Goal: Ask a question

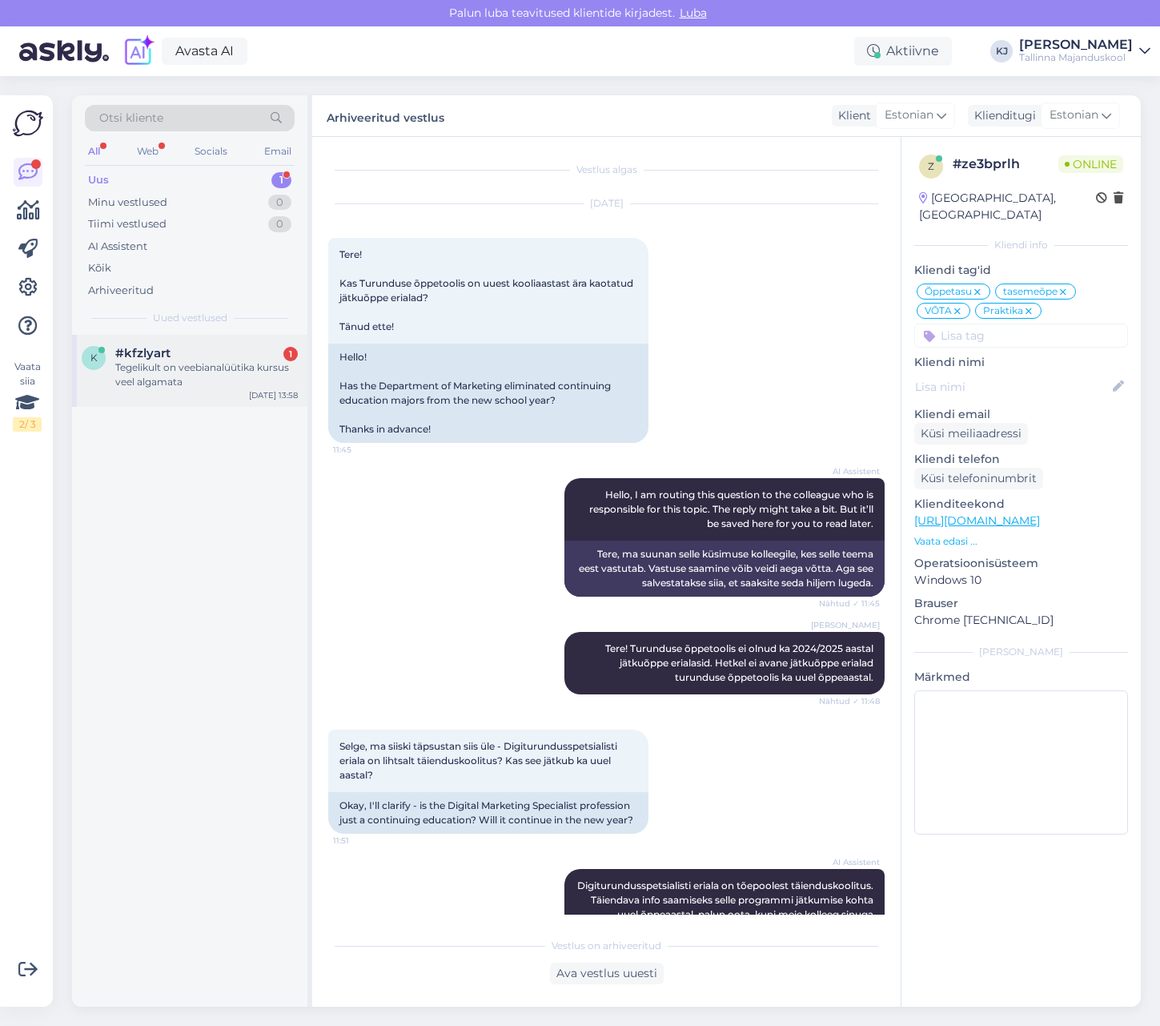
scroll to position [2376, 0]
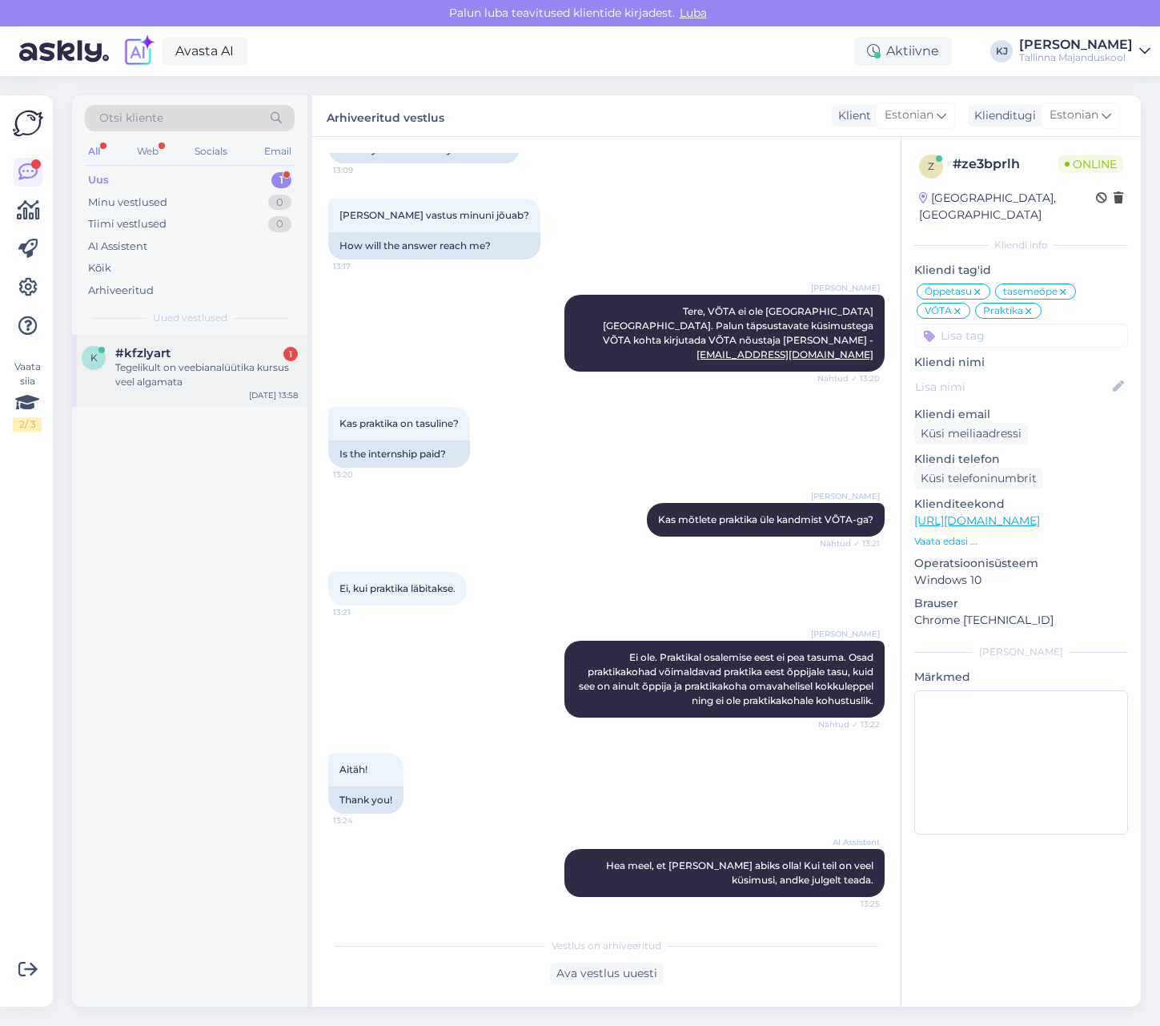
click at [159, 384] on div "Tegelikult on veebianalüütika kursus veel algamata" at bounding box center [206, 374] width 183 height 29
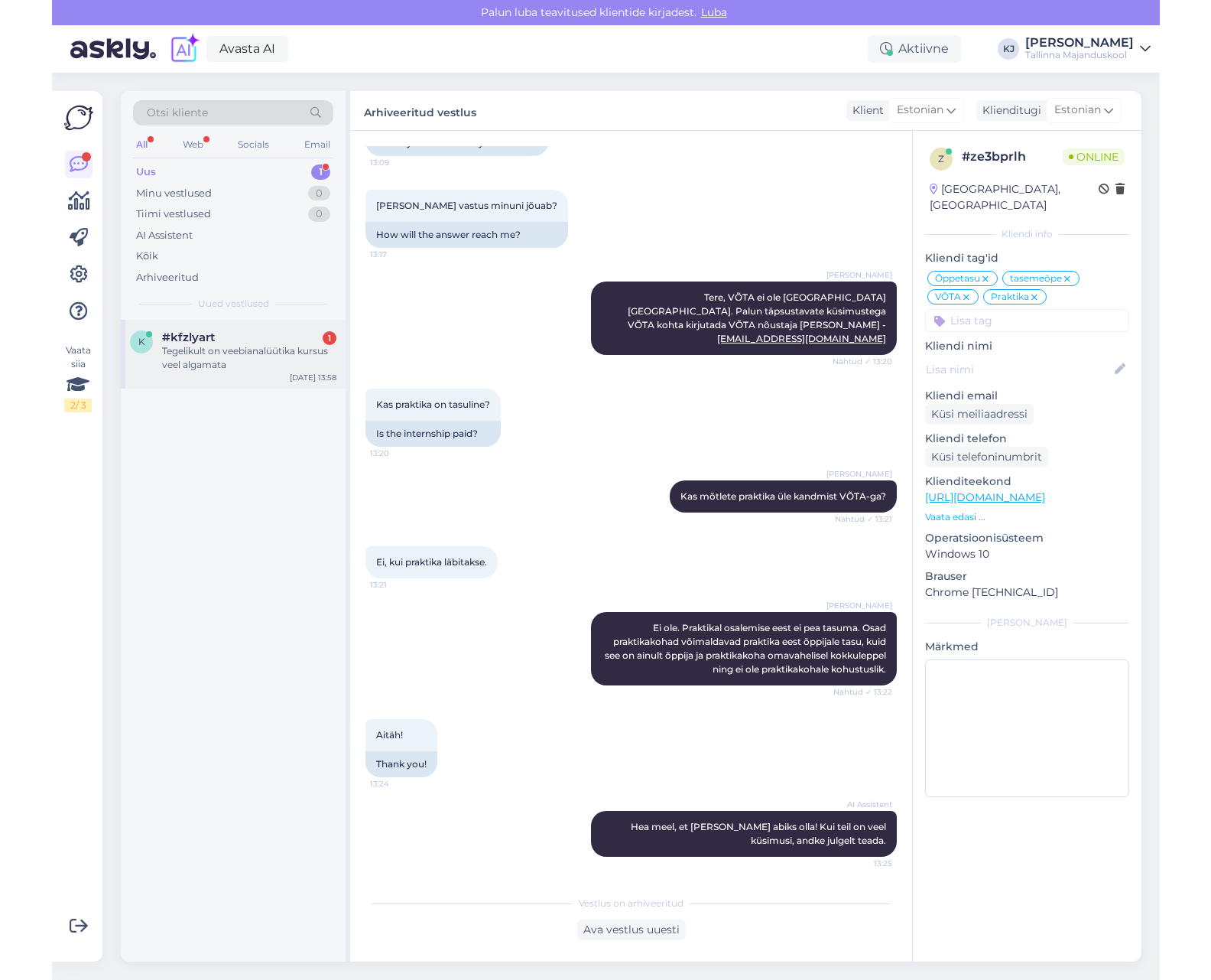
scroll to position [0, 0]
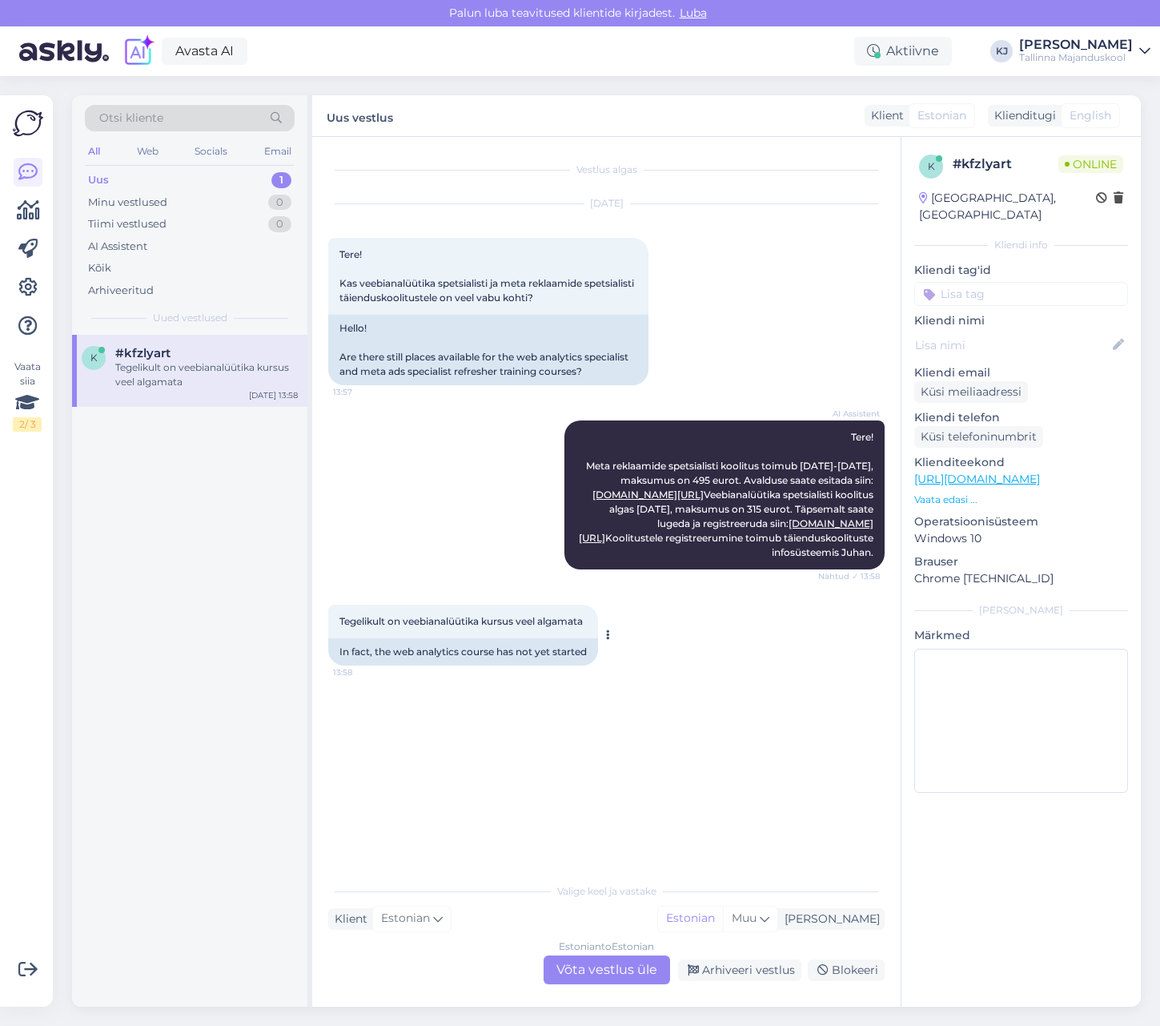
click at [409, 665] on div "In fact, the web analytics course has not yet started" at bounding box center [463, 651] width 270 height 27
click at [554, 874] on div "Valige [PERSON_NAME] vastake Klient Estonian Mina Estonian Muu Estonian to Esto…" at bounding box center [606, 929] width 557 height 110
click at [597, 966] on div "Estonian to Estonian Võta vestlus üle" at bounding box center [607, 969] width 127 height 29
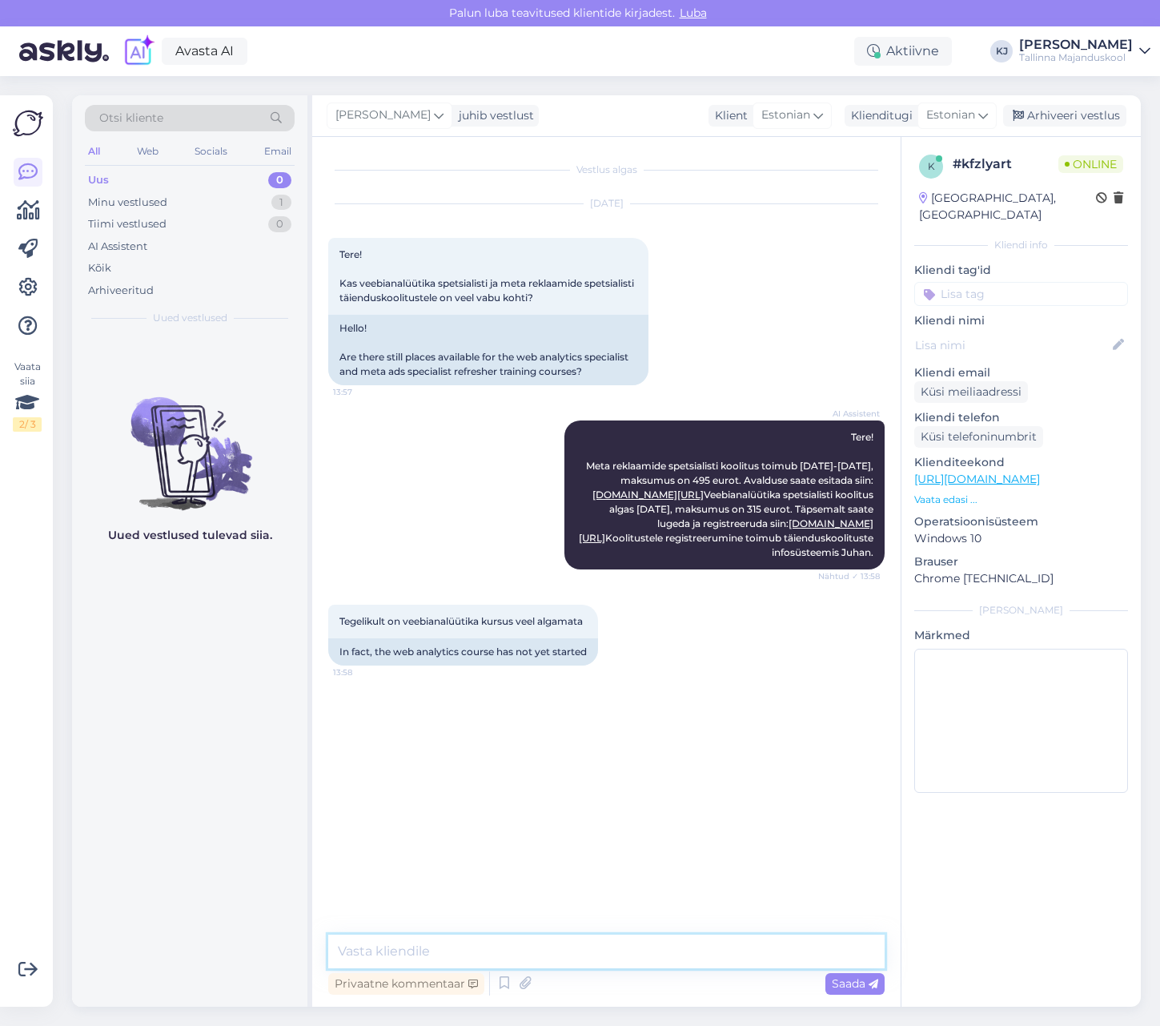
click at [593, 941] on textarea at bounding box center [606, 952] width 557 height 34
click at [572, 959] on textarea "Tere. Koolituste kohta" at bounding box center [606, 952] width 557 height 34
click at [676, 951] on textarea "Tere. Koolituste kohta saab lisainfot kirjutades- taiendkoolitus" at bounding box center [606, 952] width 557 height 34
click at [784, 956] on textarea "Tere. Koolituste kohta saab lisainfot kirjutades- taienduskoolitus" at bounding box center [606, 952] width 557 height 34
type textarea "Tere. Koolituste kohta saab lisainfot kirjutades- [EMAIL_ADDRESS][DOMAIN_NAME]"
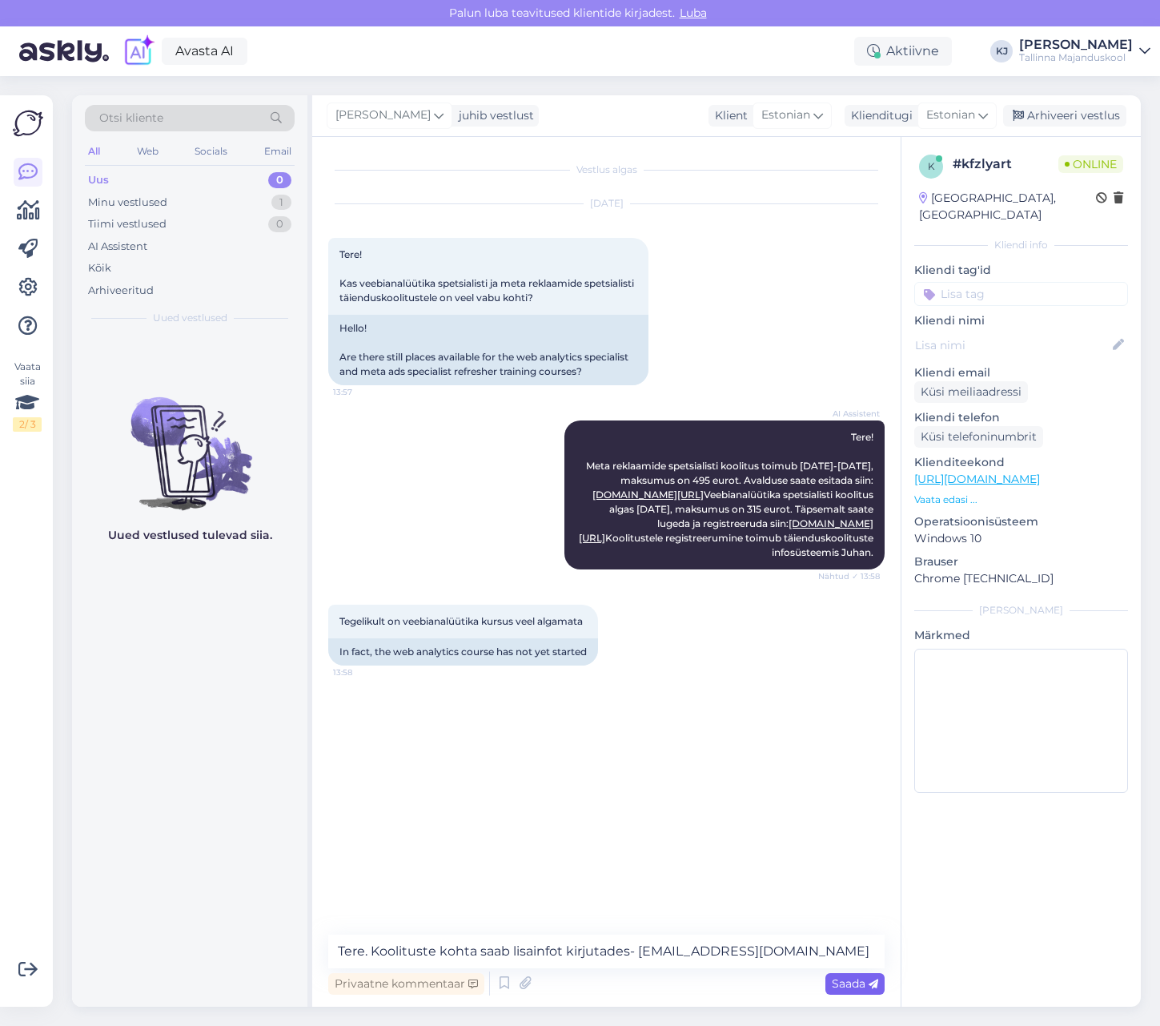
click at [850, 982] on span "Saada" at bounding box center [855, 983] width 46 height 14
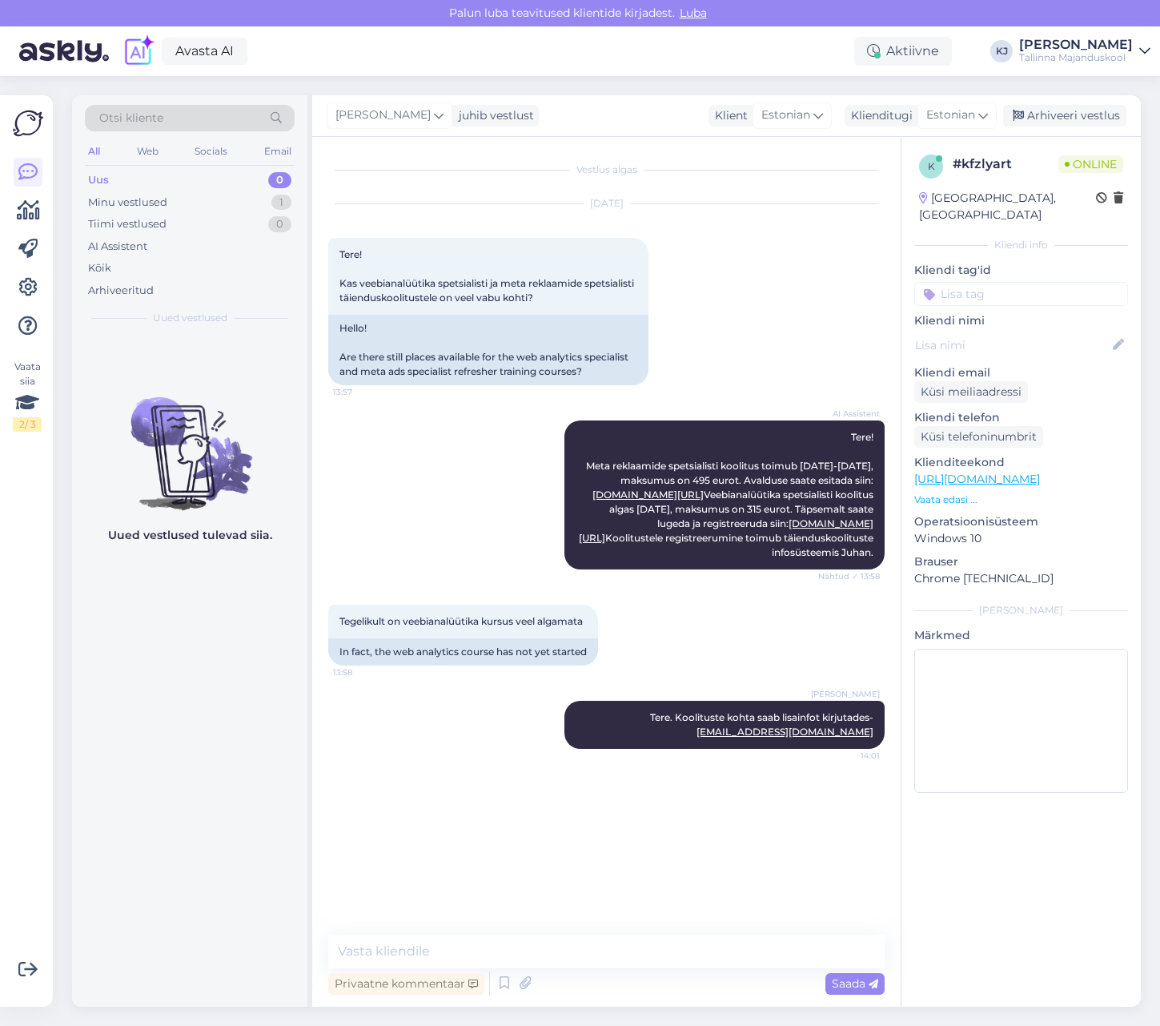
click at [1030, 282] on input at bounding box center [1021, 294] width 214 height 24
type input "täiend"
click at [1043, 332] on span "Täienduskoolitus" at bounding box center [1022, 337] width 82 height 10
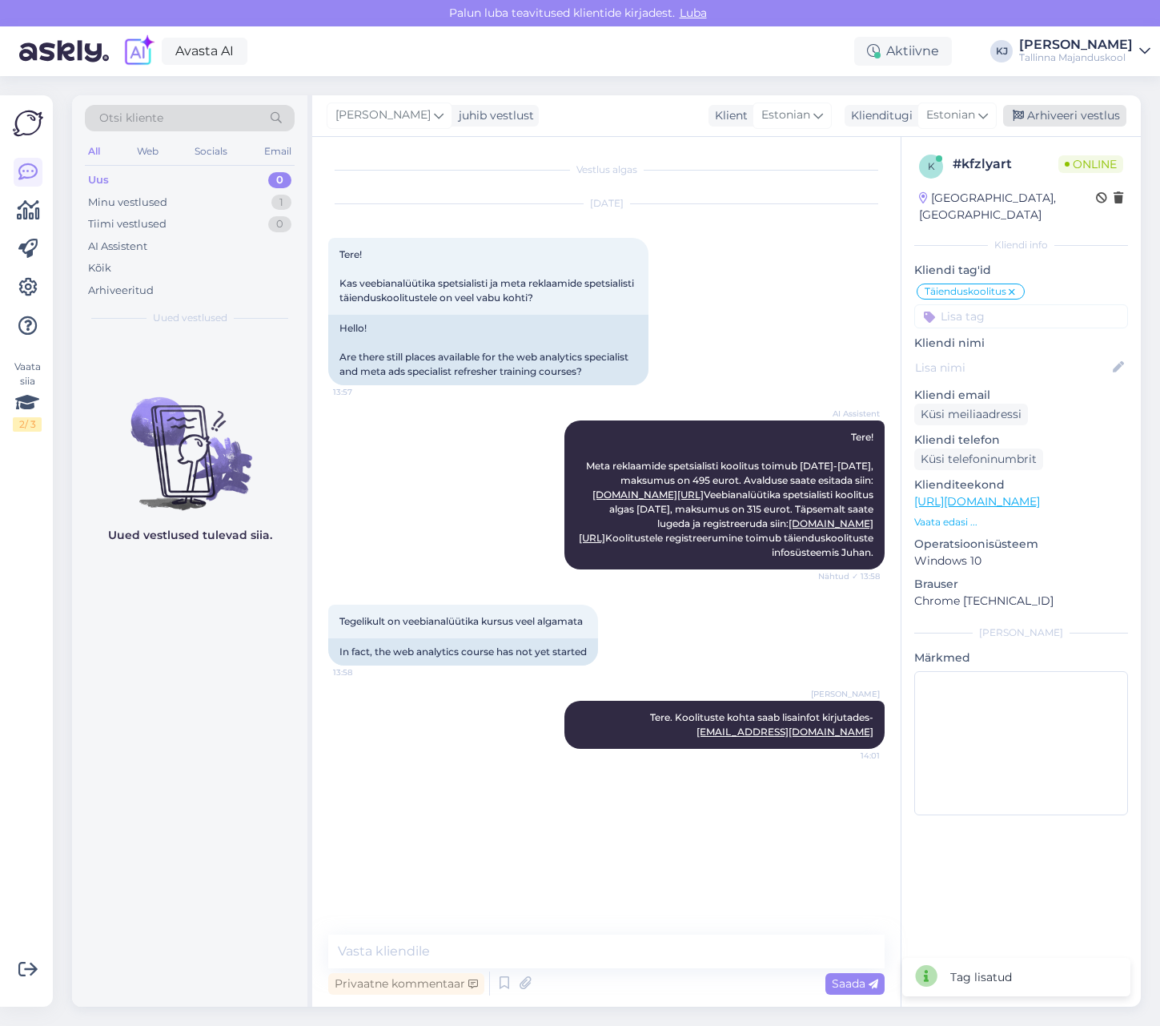
click at [1075, 123] on div "Arhiveeri vestlus" at bounding box center [1064, 116] width 123 height 22
